Goal: Task Accomplishment & Management: Use online tool/utility

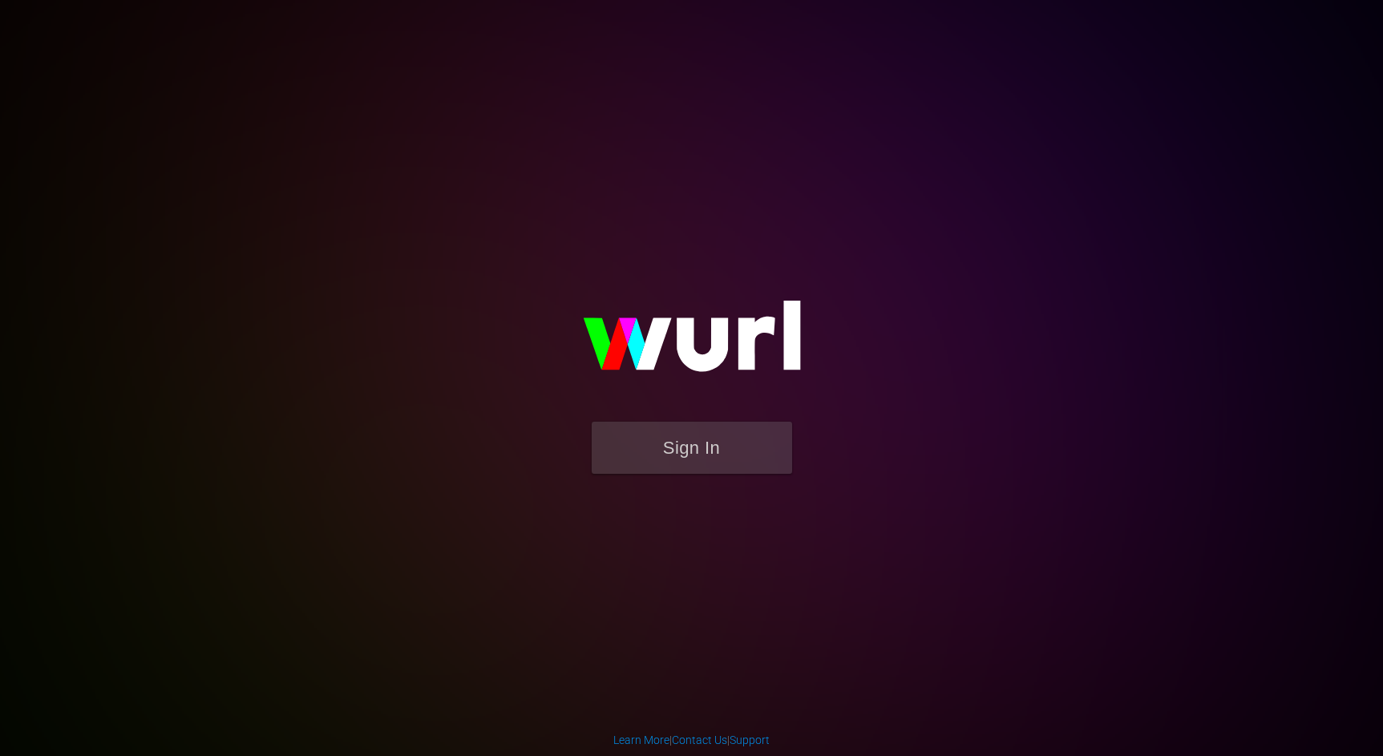
click at [703, 445] on button "Sign In" at bounding box center [692, 448] width 200 height 52
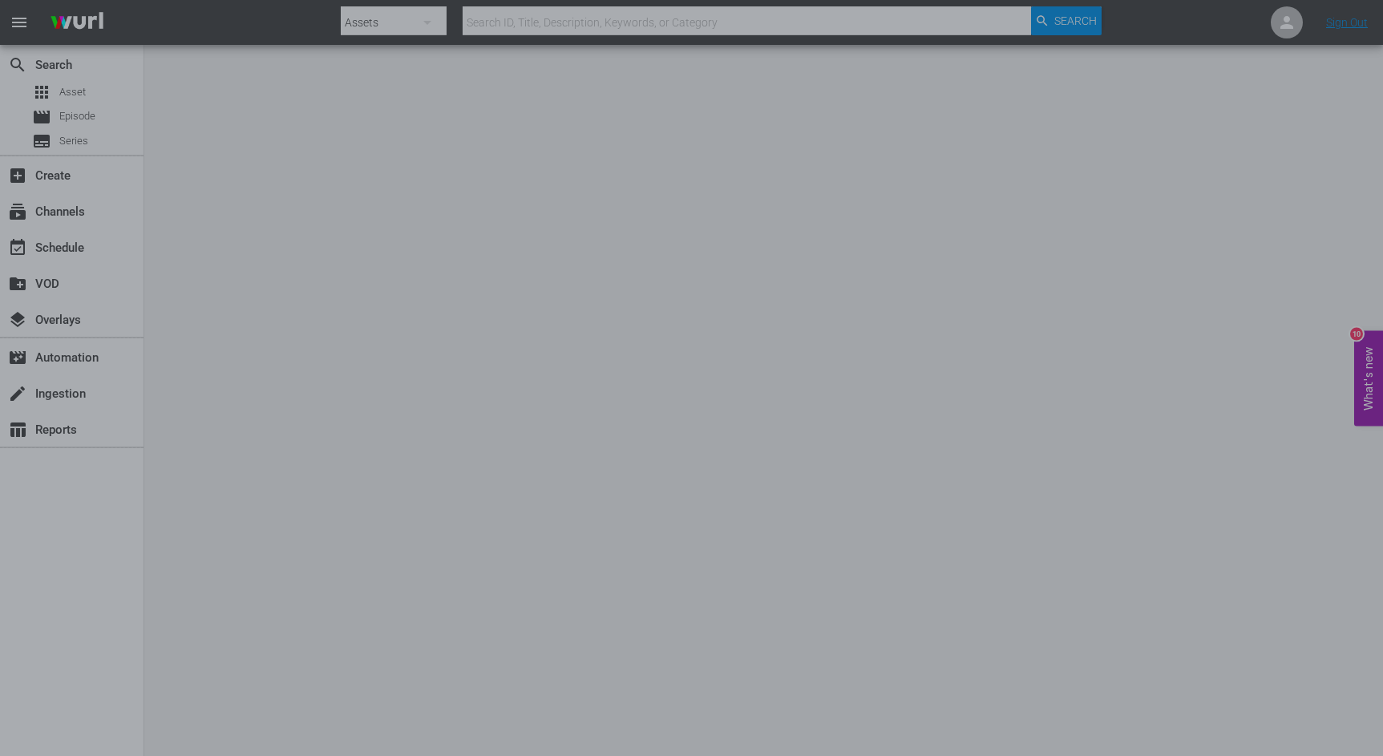
click at [1075, 332] on div at bounding box center [691, 378] width 1383 height 756
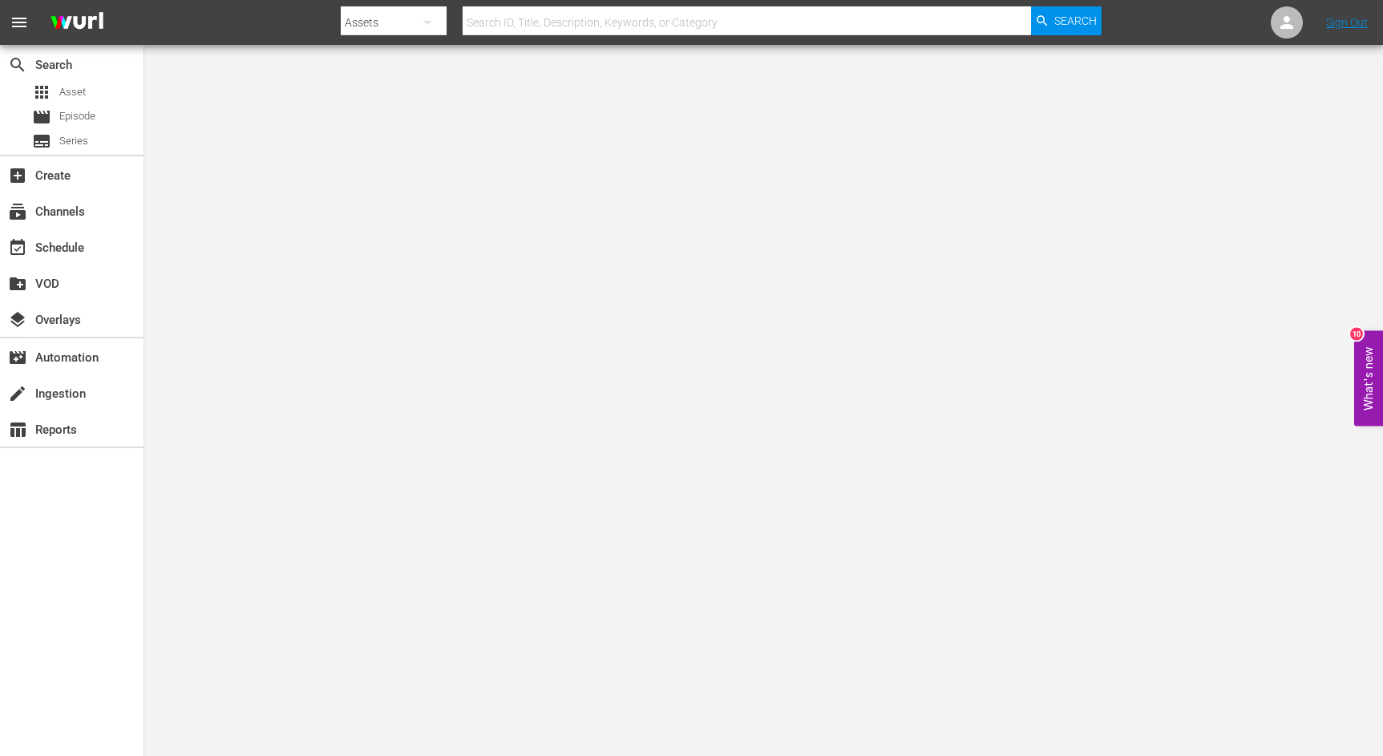
click at [1359, 372] on button "What's new 10" at bounding box center [1369, 377] width 29 height 95
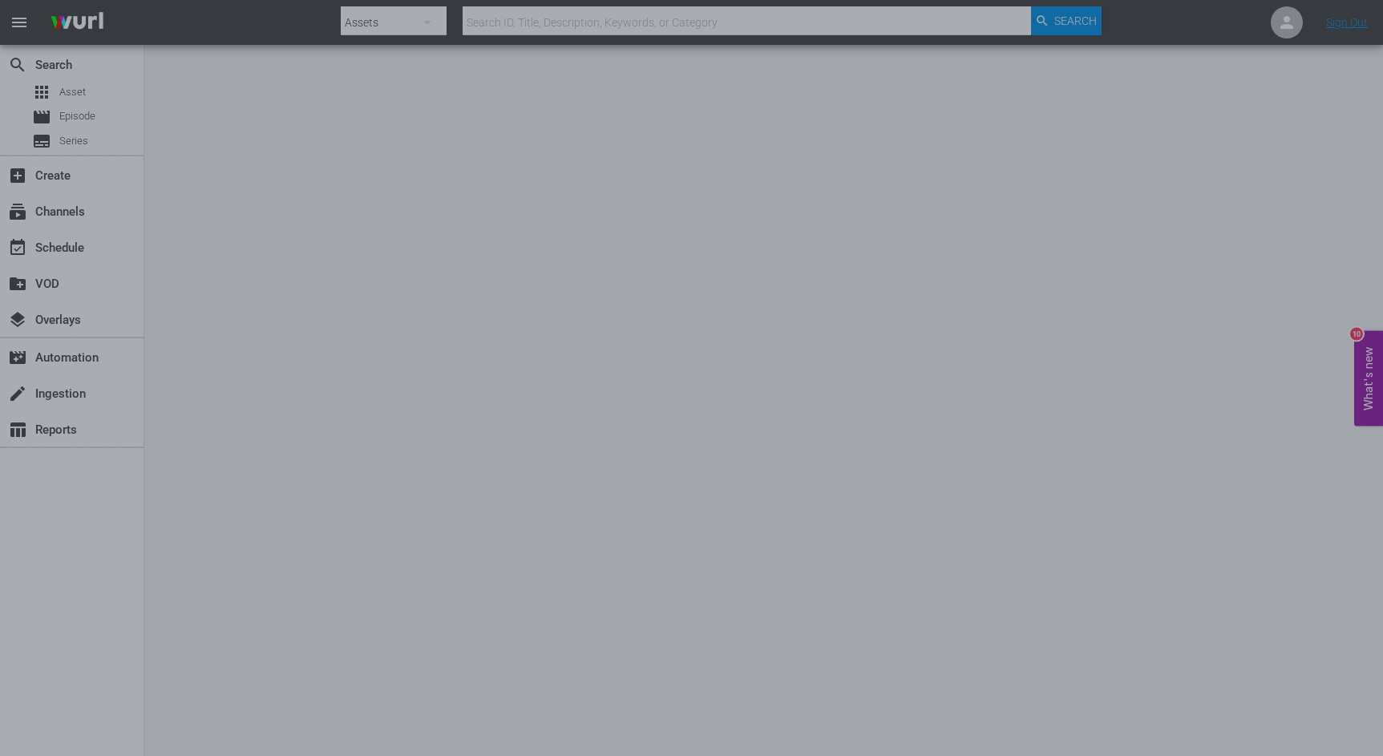
click at [1100, 104] on div at bounding box center [691, 378] width 1383 height 756
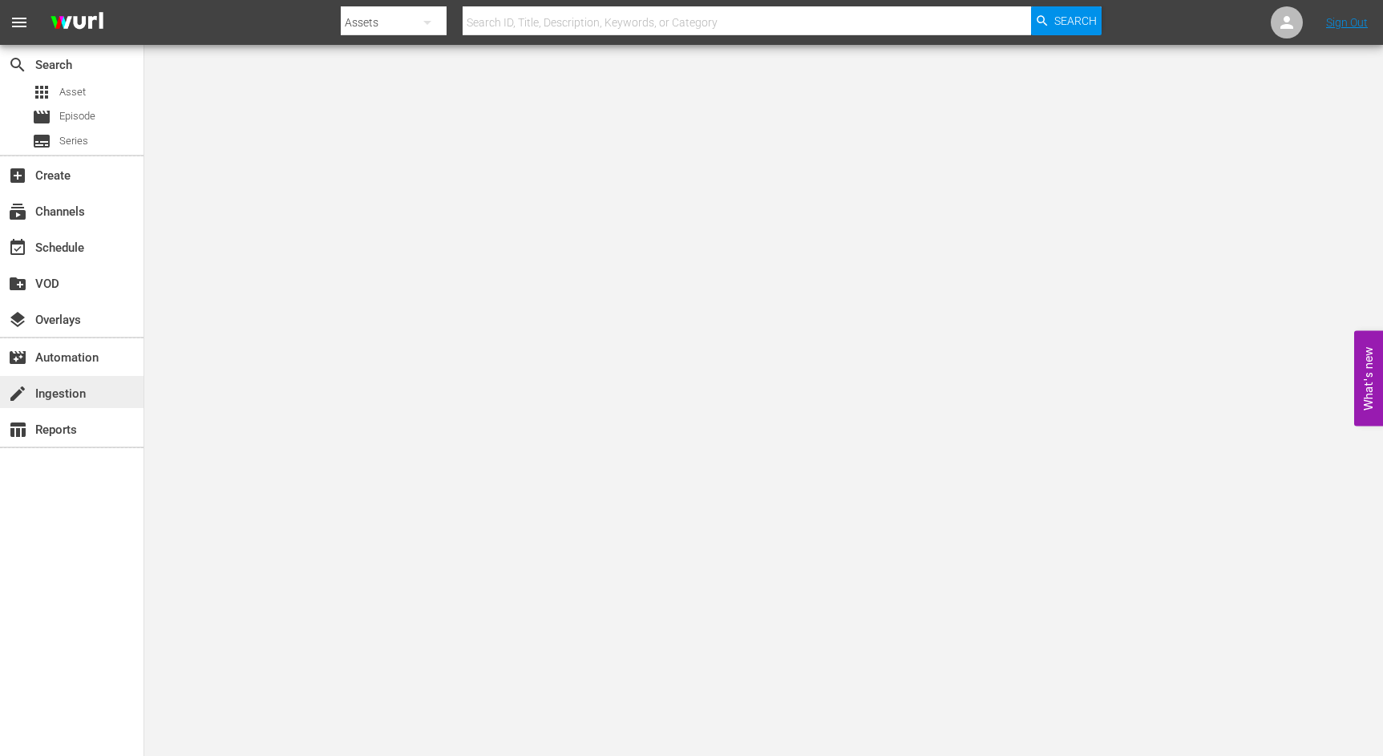
click at [48, 396] on div "create Ingestion" at bounding box center [45, 391] width 90 height 14
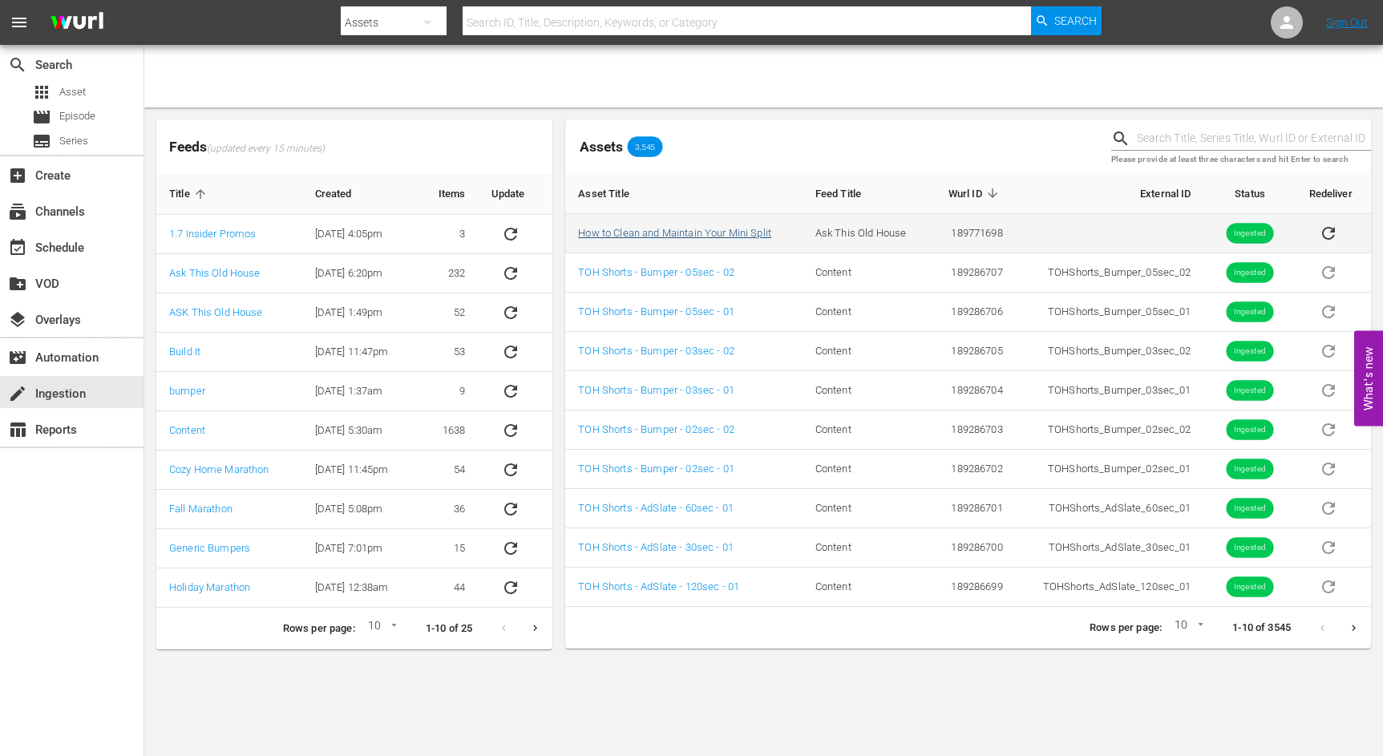
click at [697, 231] on link "How to Clean and Maintain Your Mini Split" at bounding box center [674, 233] width 193 height 12
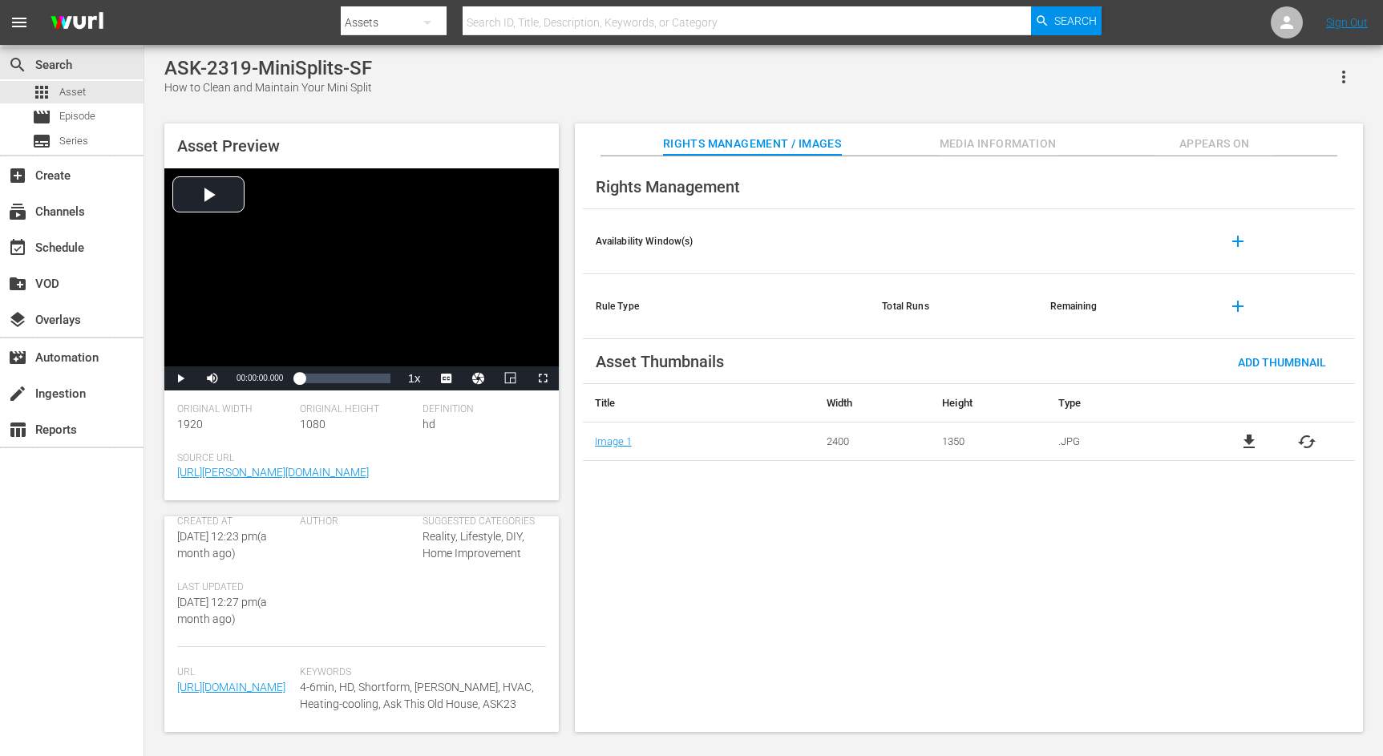
scroll to position [368, 0]
click at [970, 141] on span "Media Information" at bounding box center [998, 144] width 120 height 20
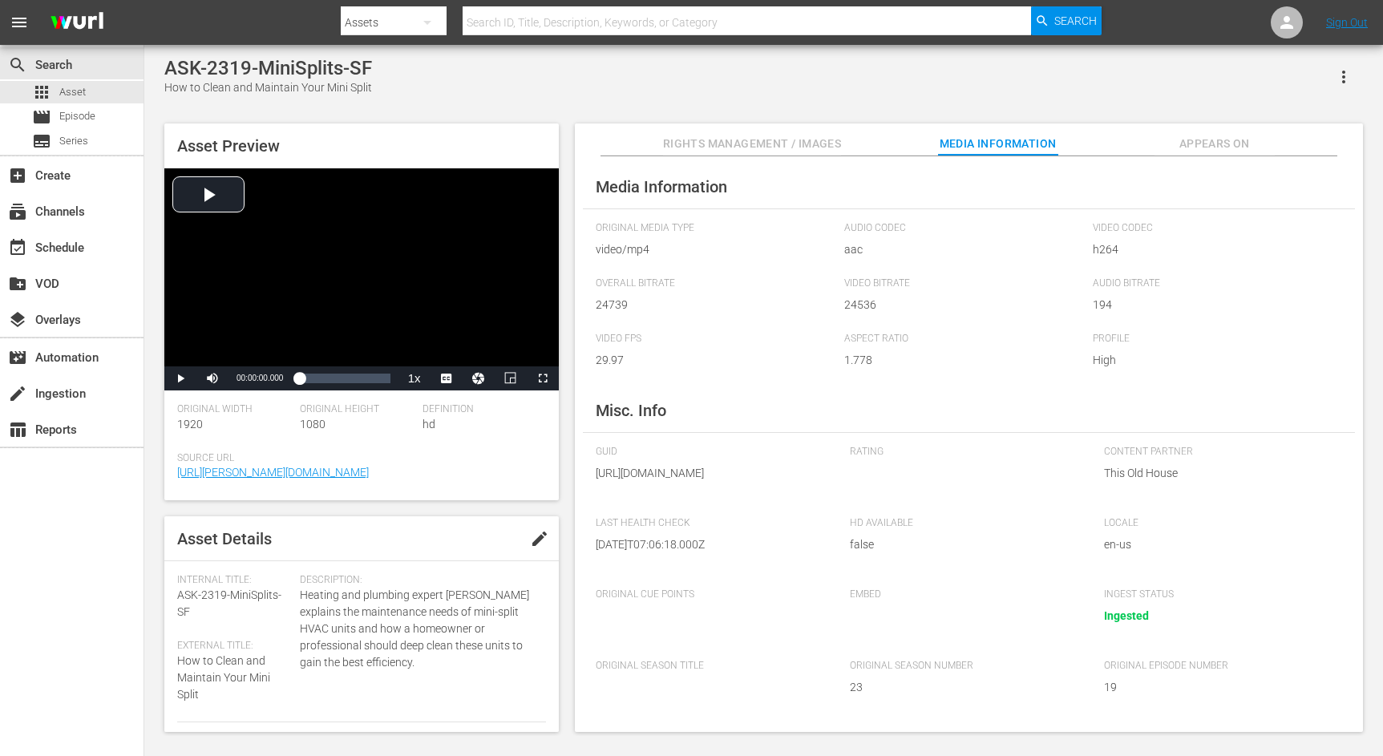
scroll to position [0, 0]
click at [452, 342] on span "english" at bounding box center [446, 339] width 30 height 11
click at [1073, 601] on span "Embed" at bounding box center [965, 595] width 230 height 13
click at [65, 396] on div "create Ingestion" at bounding box center [45, 391] width 90 height 14
